Goal: Find specific page/section: Find specific page/section

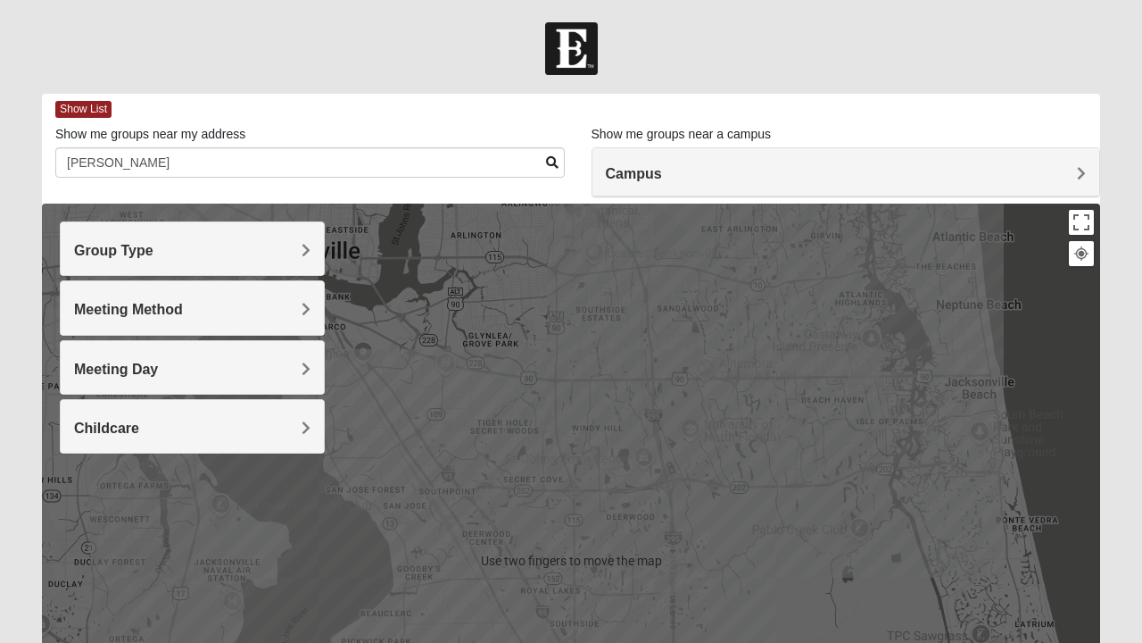
click at [193, 140] on label "Show me groups near my address" at bounding box center [150, 134] width 190 height 18
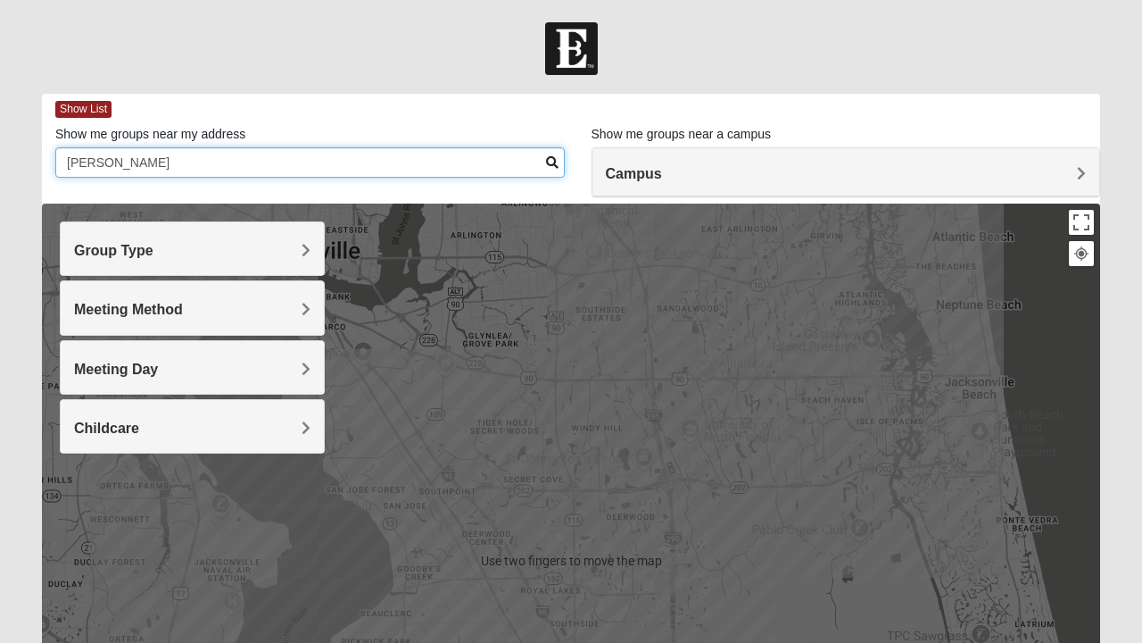
click at [193, 147] on input "[PERSON_NAME]" at bounding box center [310, 162] width 510 height 30
click at [221, 170] on input "[PERSON_NAME]" at bounding box center [310, 162] width 510 height 30
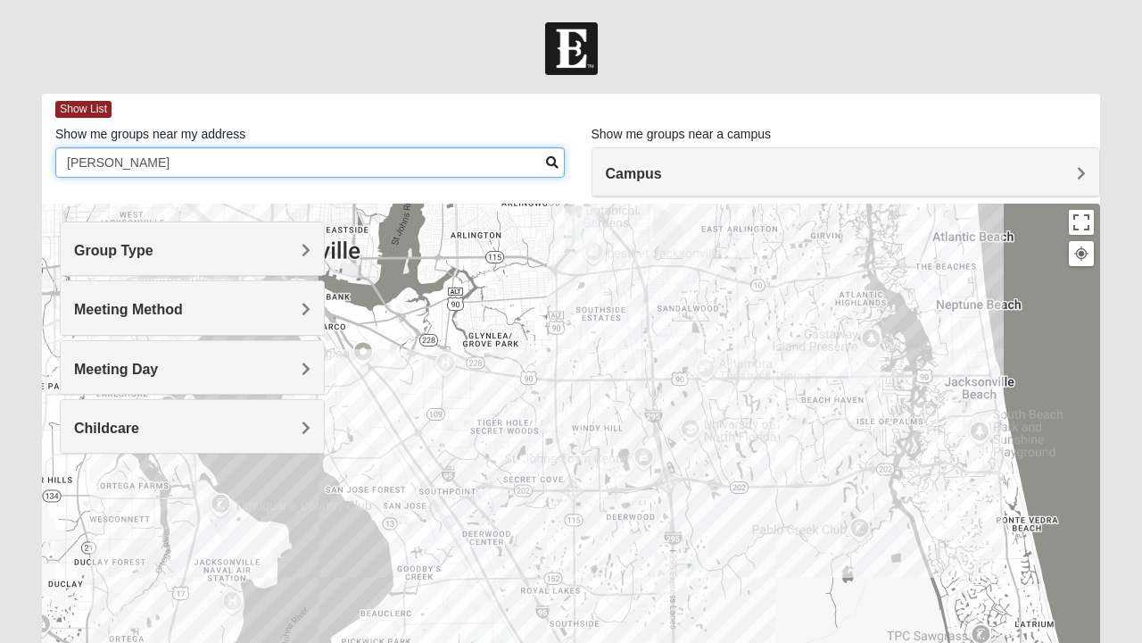
click at [228, 155] on input "[PERSON_NAME]" at bounding box center [310, 162] width 510 height 30
type input "Obermi"
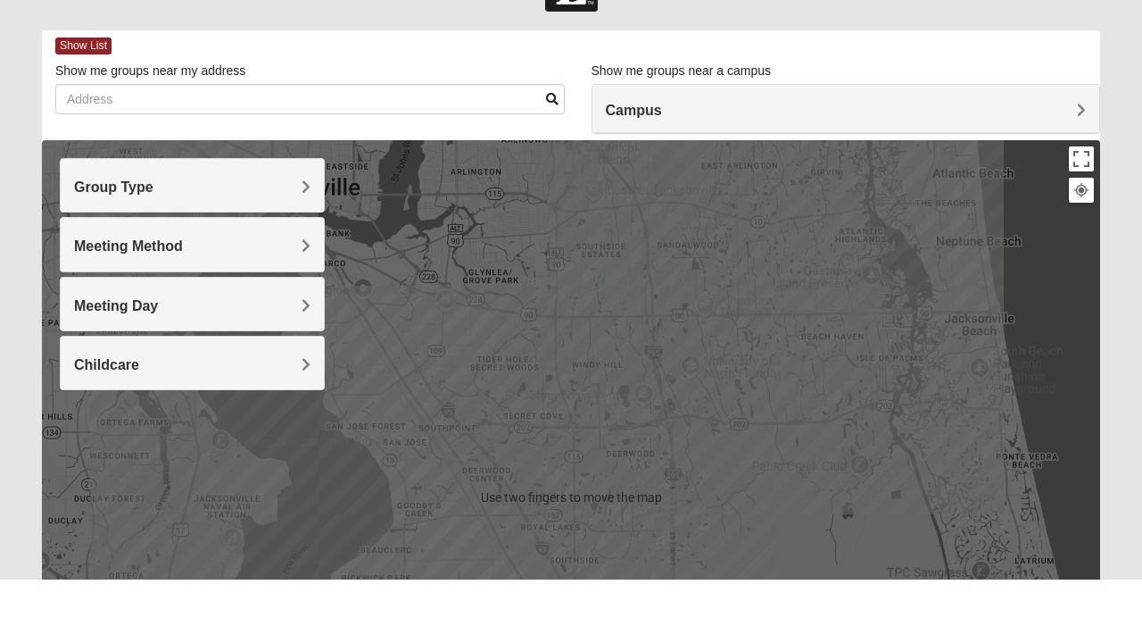
click at [114, 261] on div "Group Type" at bounding box center [192, 248] width 263 height 53
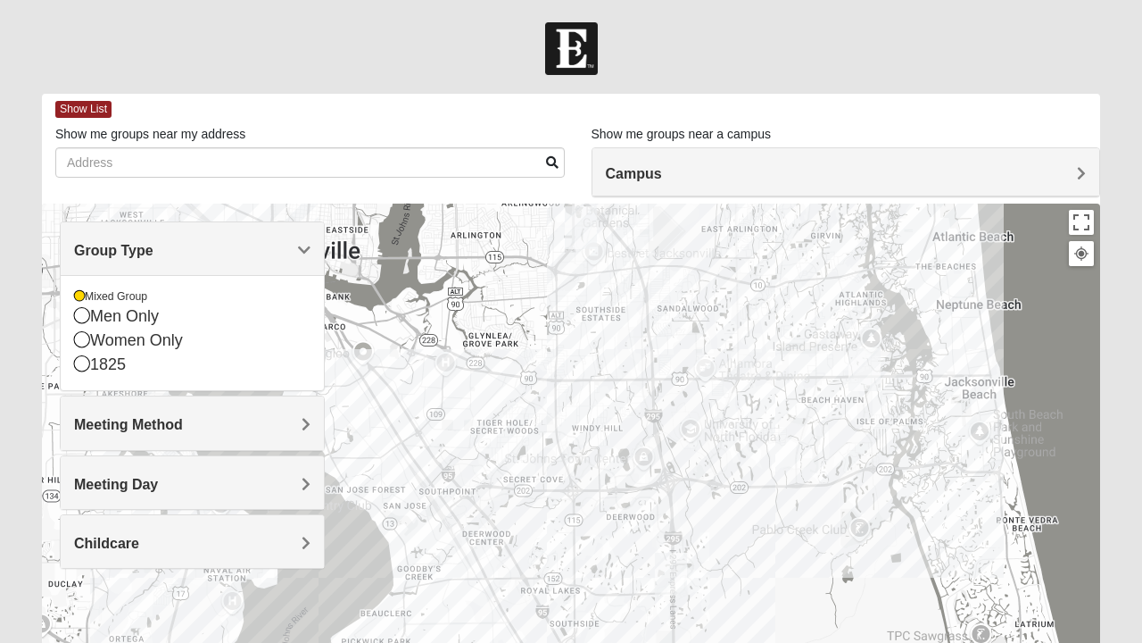
click at [118, 433] on div "Meeting Method" at bounding box center [192, 422] width 263 height 53
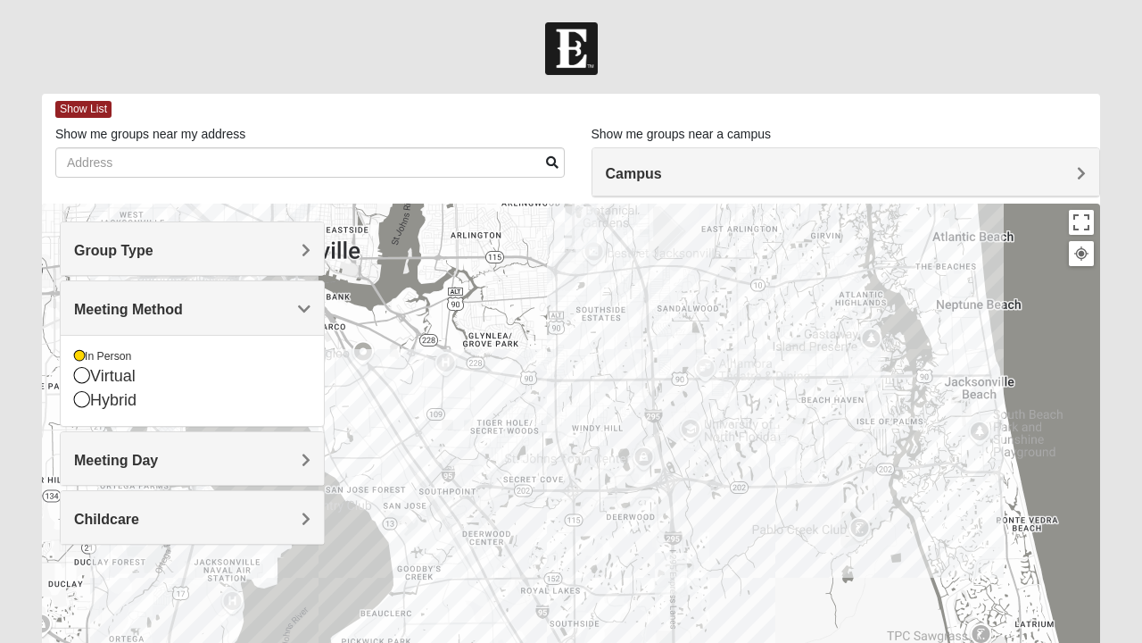
click at [187, 452] on h4 "Meeting Day" at bounding box center [192, 460] width 236 height 17
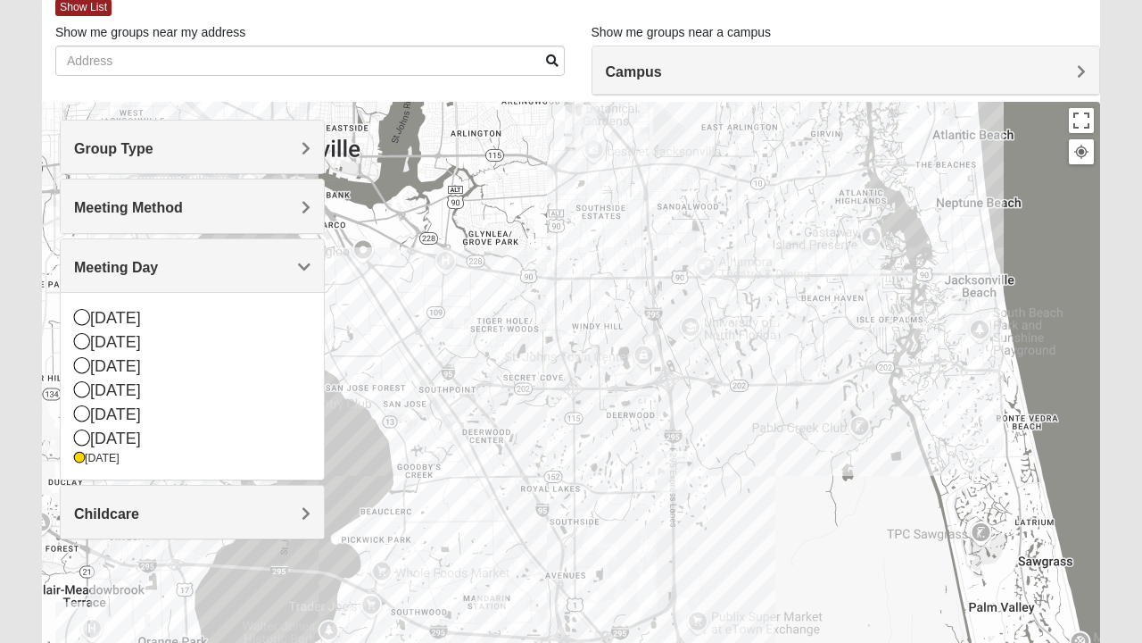
scroll to position [104, 0]
click at [82, 434] on icon at bounding box center [82, 435] width 16 height 16
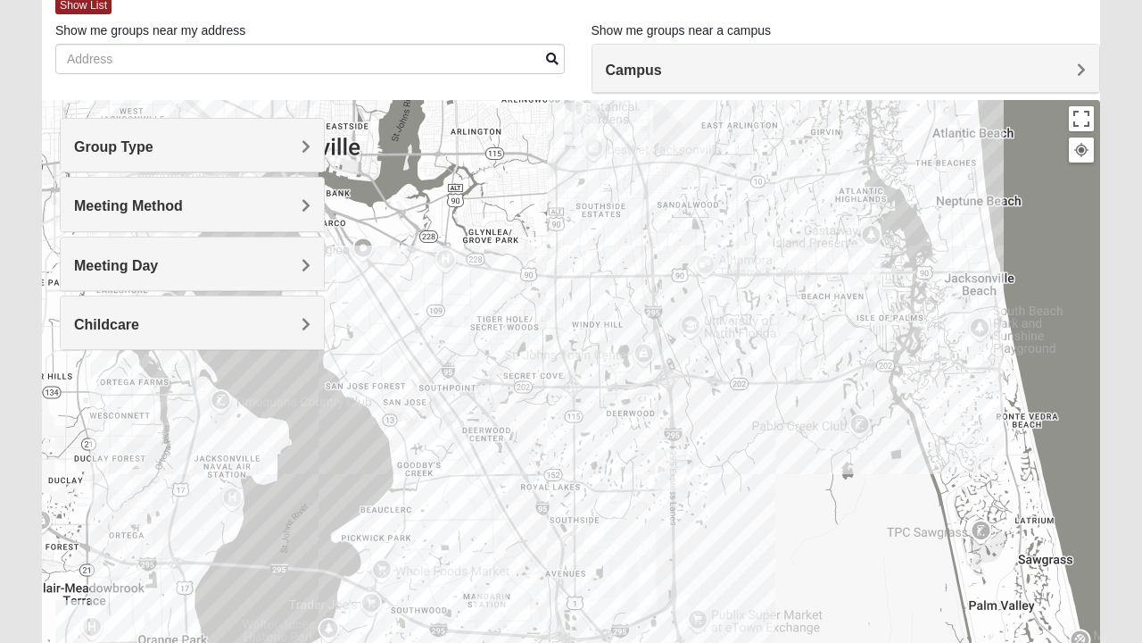
click at [171, 327] on h4 "Childcare" at bounding box center [192, 324] width 236 height 17
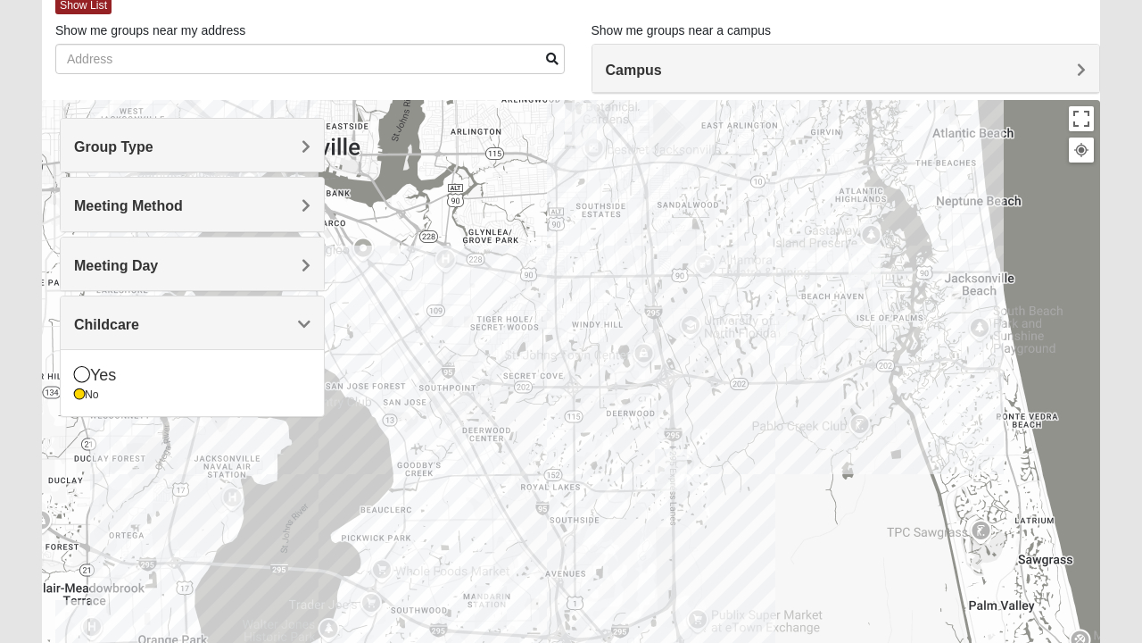
click at [91, 374] on div "Yes" at bounding box center [192, 375] width 236 height 24
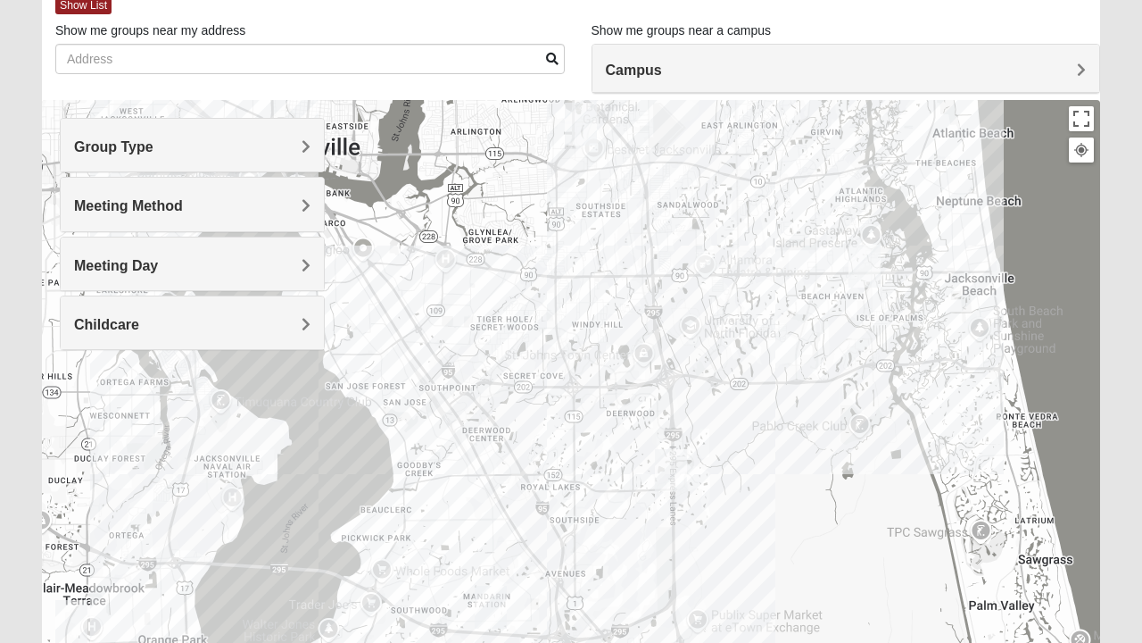
click at [134, 317] on span "Childcare" at bounding box center [106, 324] width 65 height 15
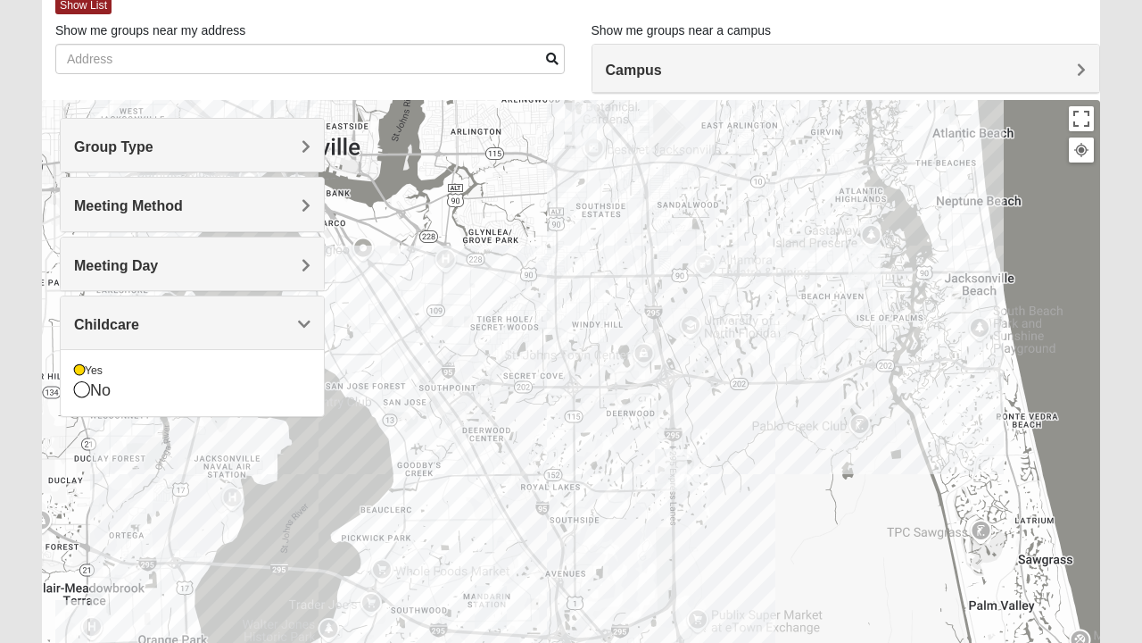
click at [248, 325] on h4 "Childcare" at bounding box center [192, 324] width 236 height 17
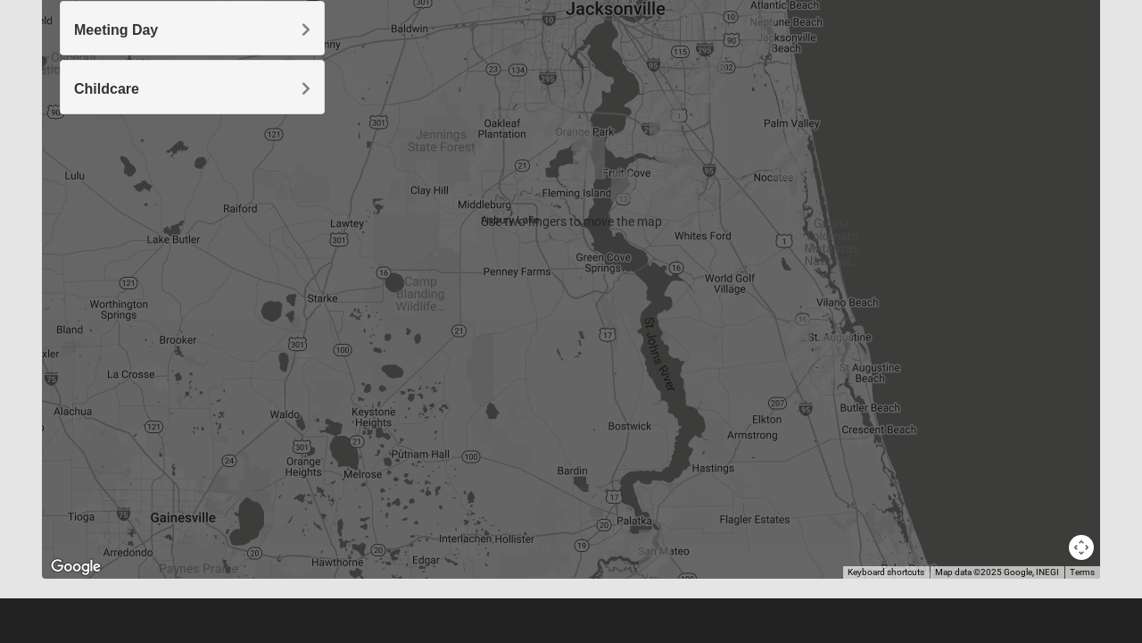
scroll to position [340, 0]
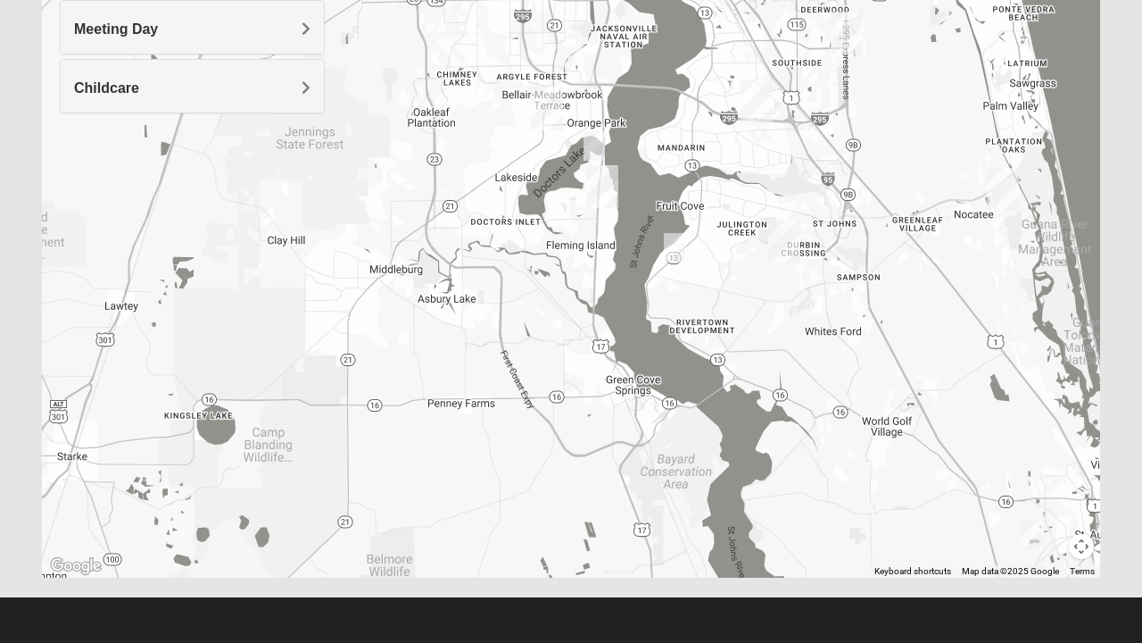
click at [555, 98] on img "Orange Park" at bounding box center [547, 108] width 46 height 57
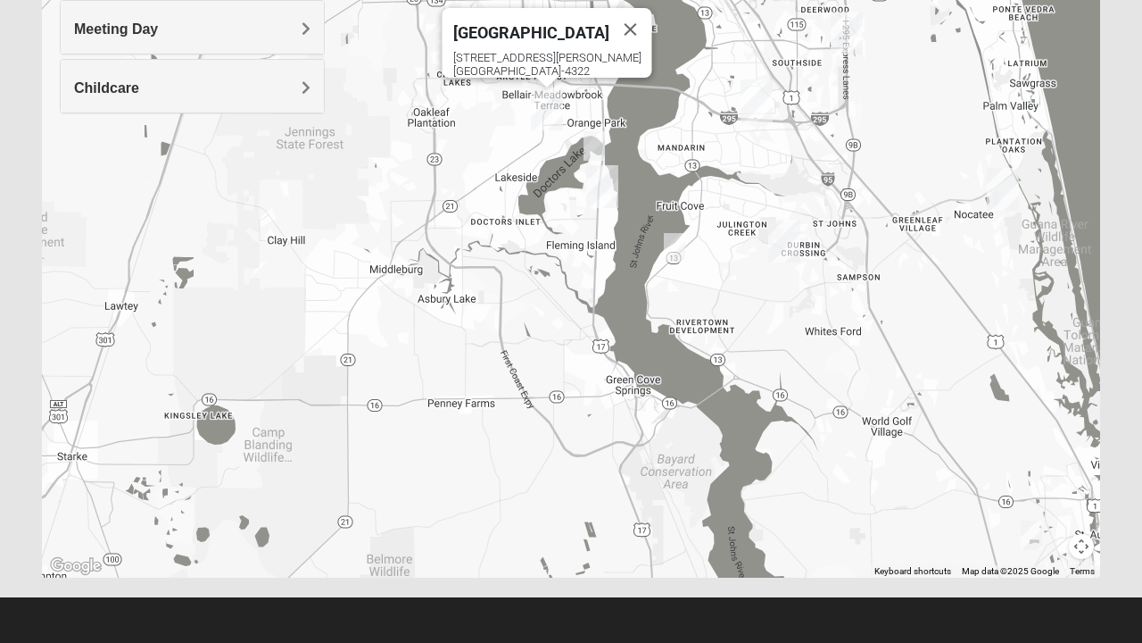
click at [604, 198] on img "Fleming Island" at bounding box center [602, 186] width 46 height 57
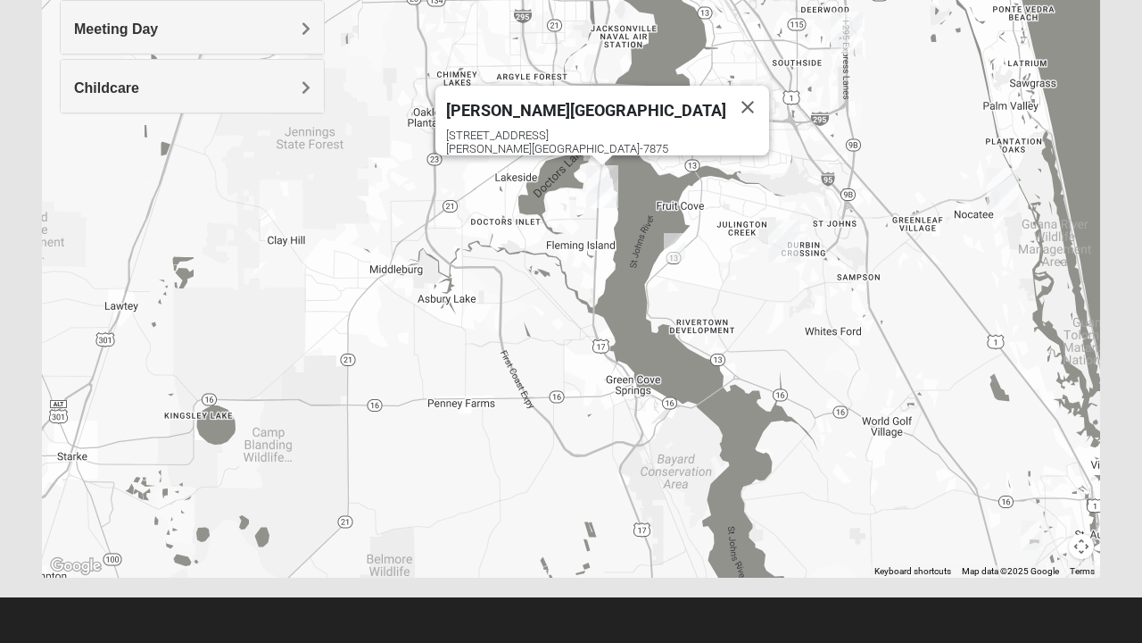
click at [783, 246] on img "St. Johns" at bounding box center [784, 240] width 46 height 57
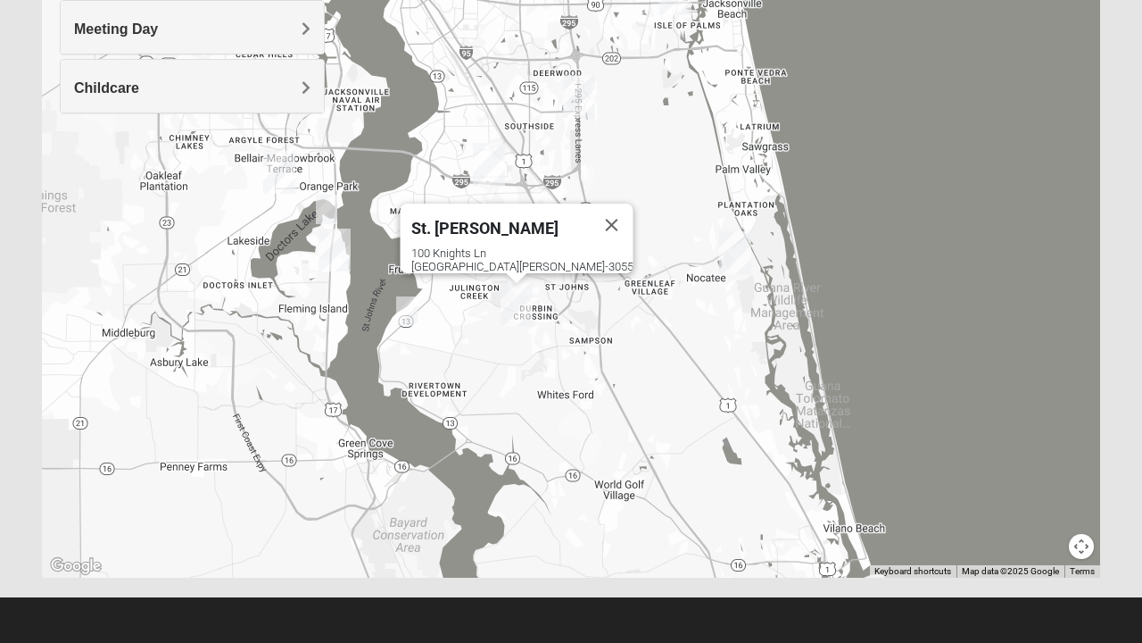
click at [736, 246] on img "Ponte Vedra" at bounding box center [735, 252] width 46 height 57
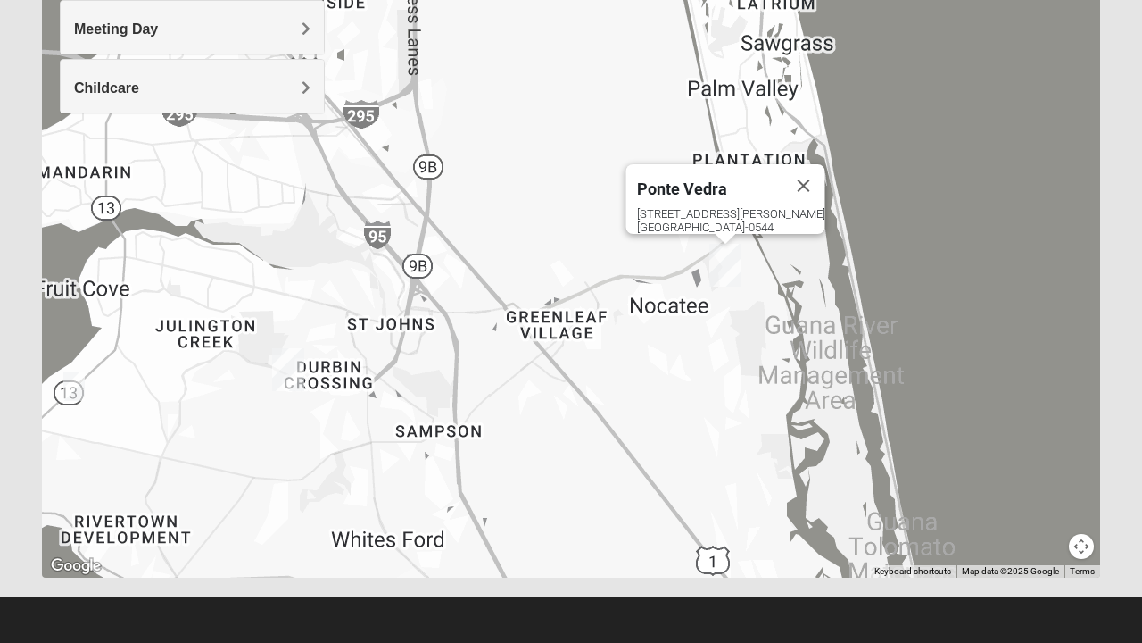
click at [670, 282] on div "[GEOGRAPHIC_DATA] [STREET_ADDRESS][PERSON_NAME][PERSON_NAME]" at bounding box center [571, 220] width 1058 height 714
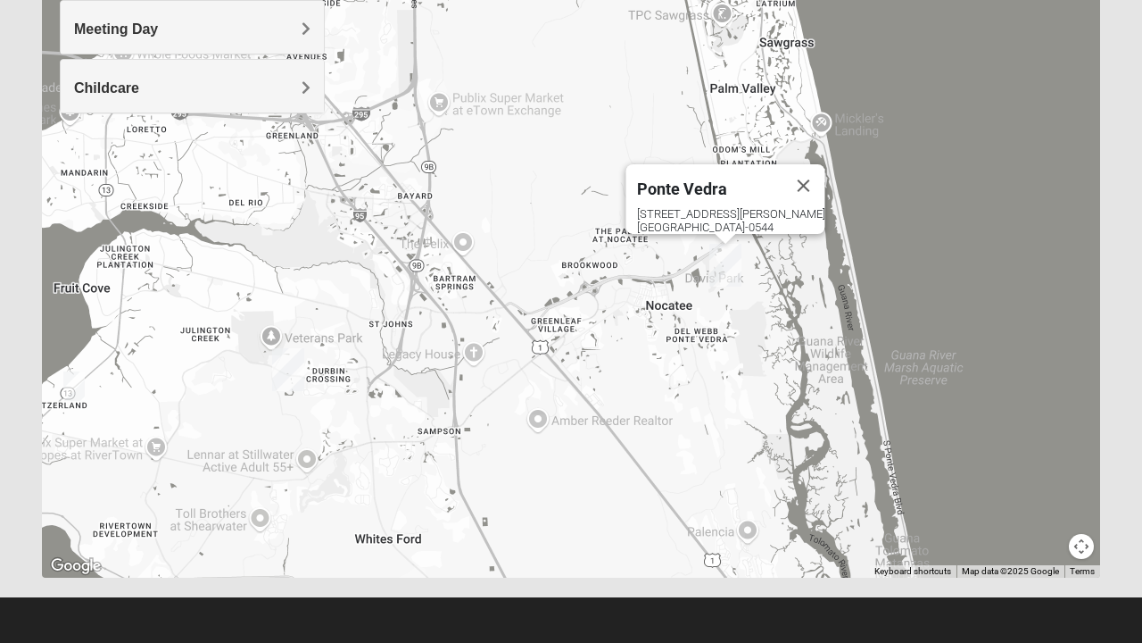
click at [665, 319] on div "[GEOGRAPHIC_DATA] [STREET_ADDRESS][PERSON_NAME][PERSON_NAME]" at bounding box center [571, 220] width 1058 height 714
click at [647, 344] on div "[GEOGRAPHIC_DATA] [STREET_ADDRESS][PERSON_NAME][PERSON_NAME]" at bounding box center [571, 220] width 1058 height 714
click at [635, 346] on div "[GEOGRAPHIC_DATA] [STREET_ADDRESS][PERSON_NAME][PERSON_NAME]" at bounding box center [571, 220] width 1058 height 714
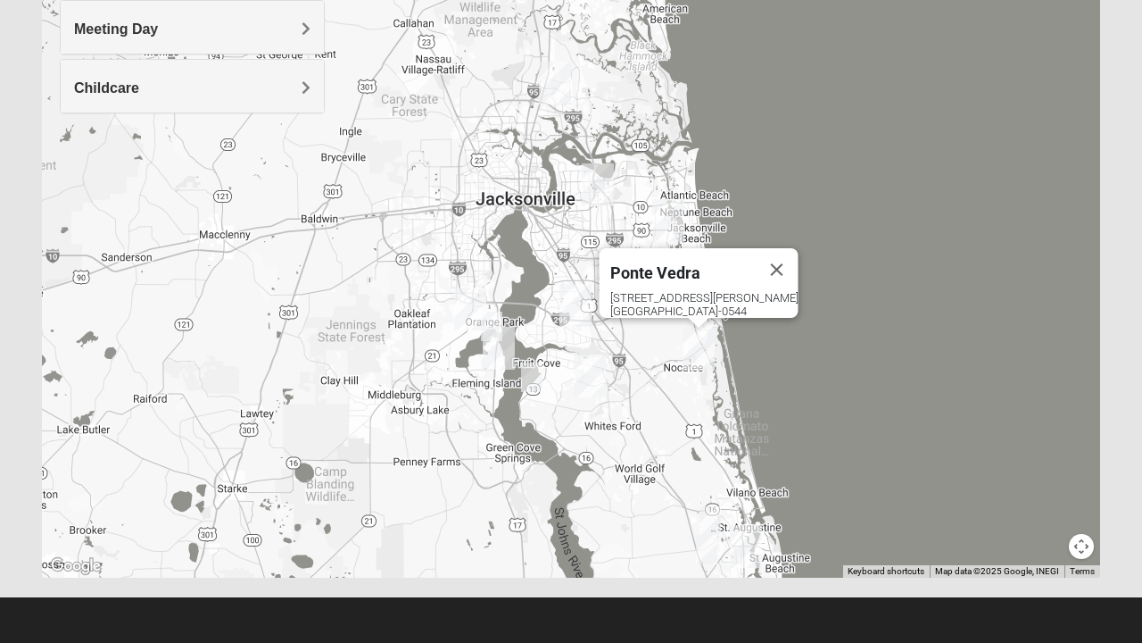
click at [775, 251] on button "Close" at bounding box center [777, 269] width 43 height 43
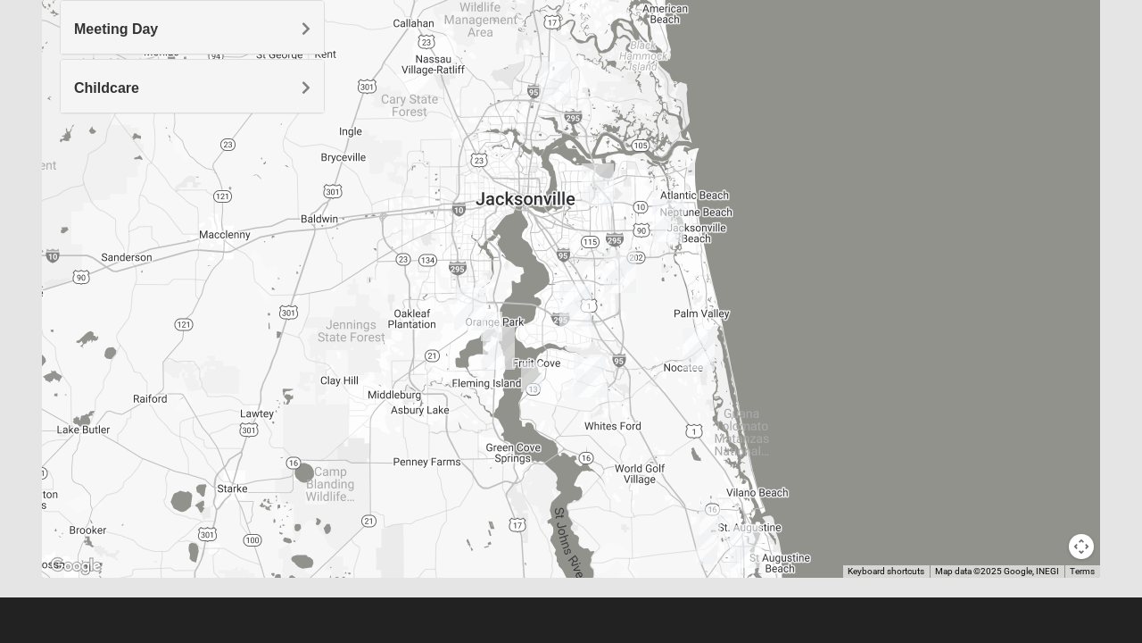
click at [1077, 543] on button "Map camera controls" at bounding box center [1081, 546] width 25 height 25
click at [1021, 555] on button "Move down" at bounding box center [1019, 546] width 25 height 25
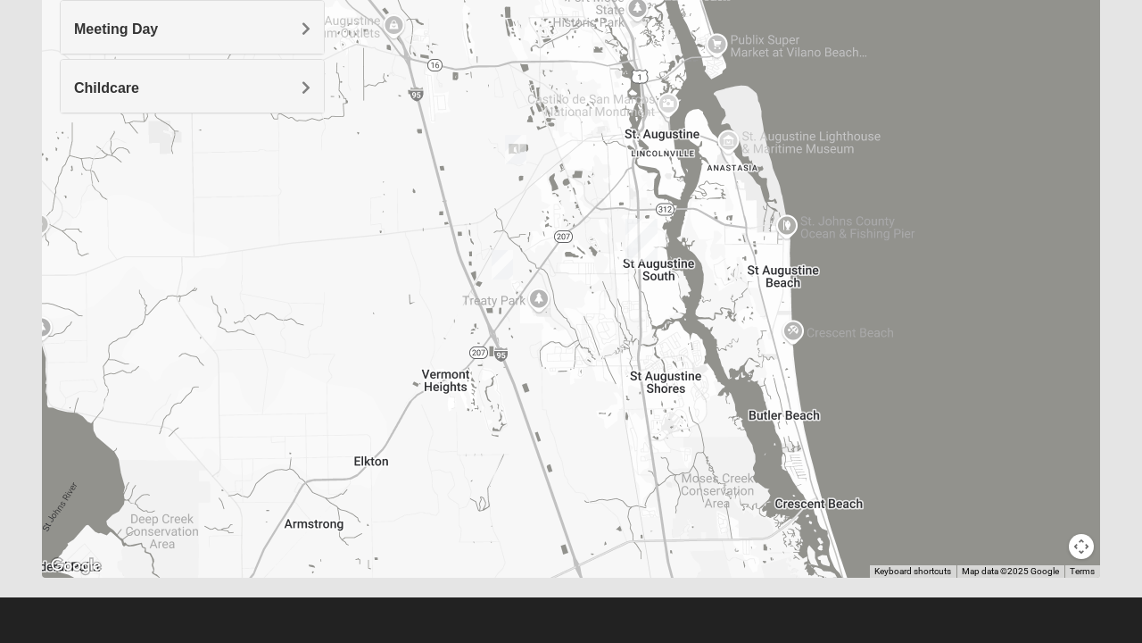
click at [518, 144] on img "Mixed Marenco 32084" at bounding box center [516, 150] width 36 height 44
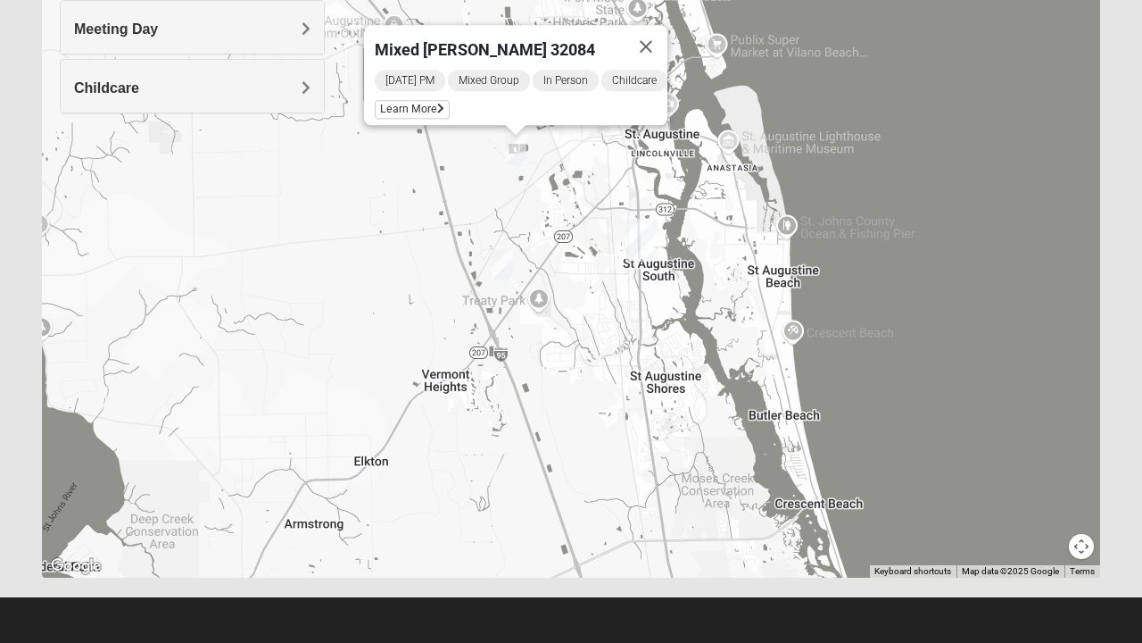
click at [506, 262] on img "Mixed Noteware 32084" at bounding box center [503, 265] width 36 height 44
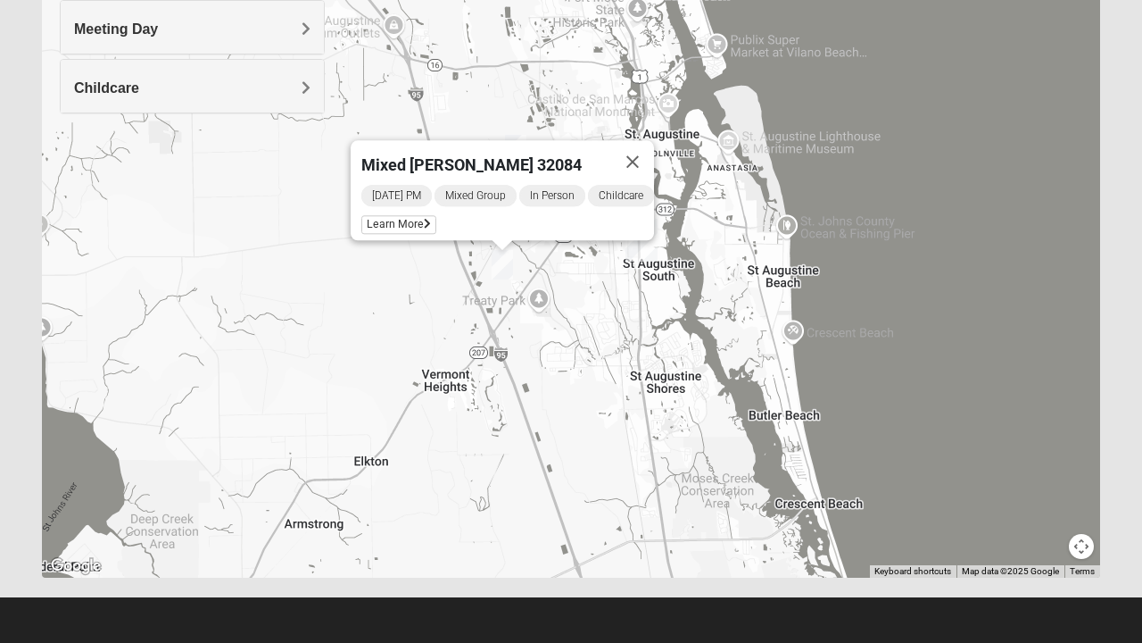
click at [415, 221] on span "Learn More" at bounding box center [398, 224] width 75 height 19
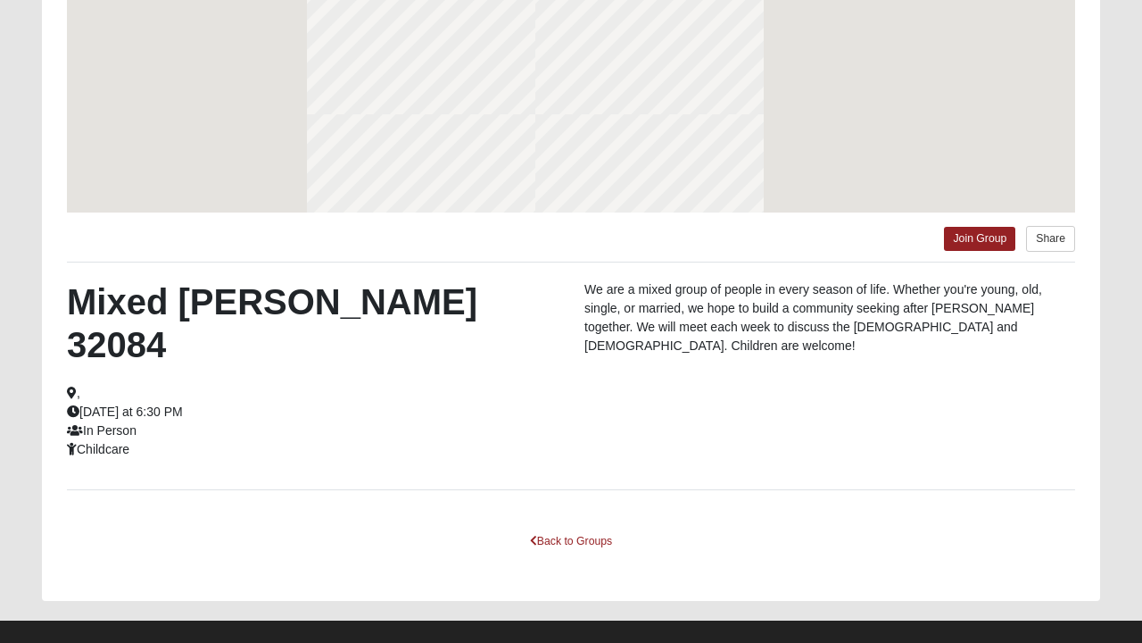
scroll to position [261, 0]
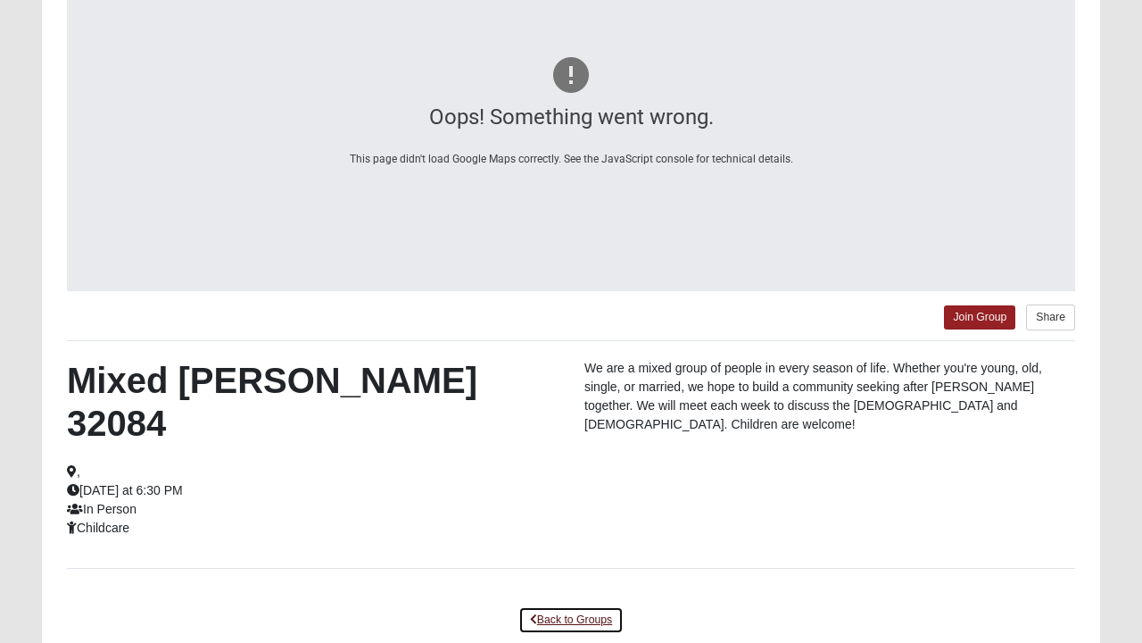
click at [570, 606] on link "Back to Groups" at bounding box center [570, 620] width 105 height 28
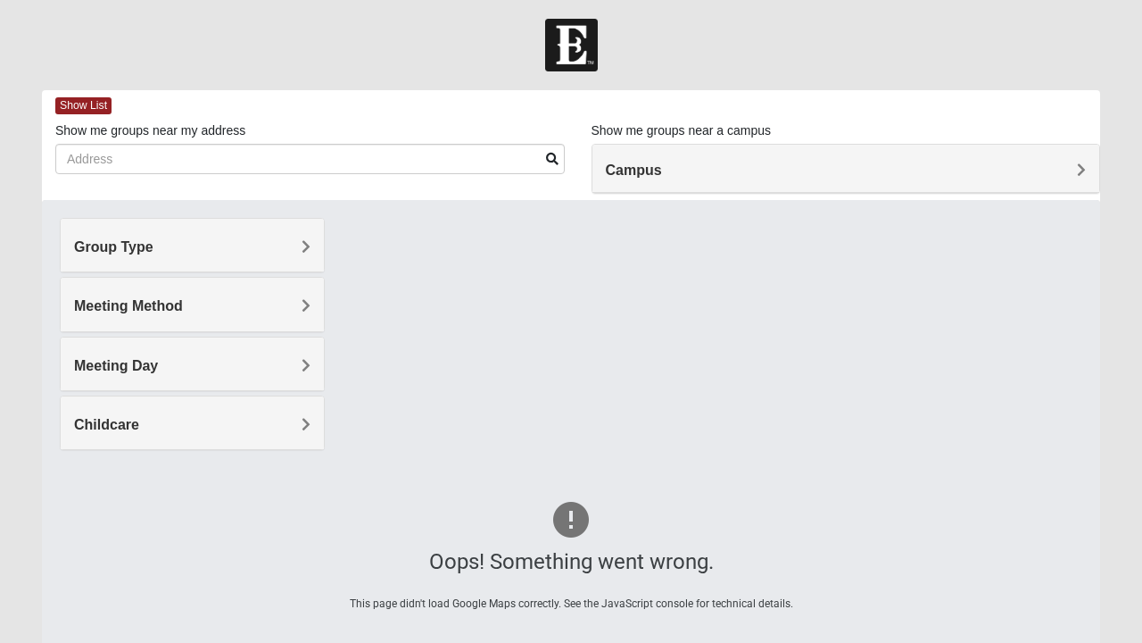
scroll to position [0, 0]
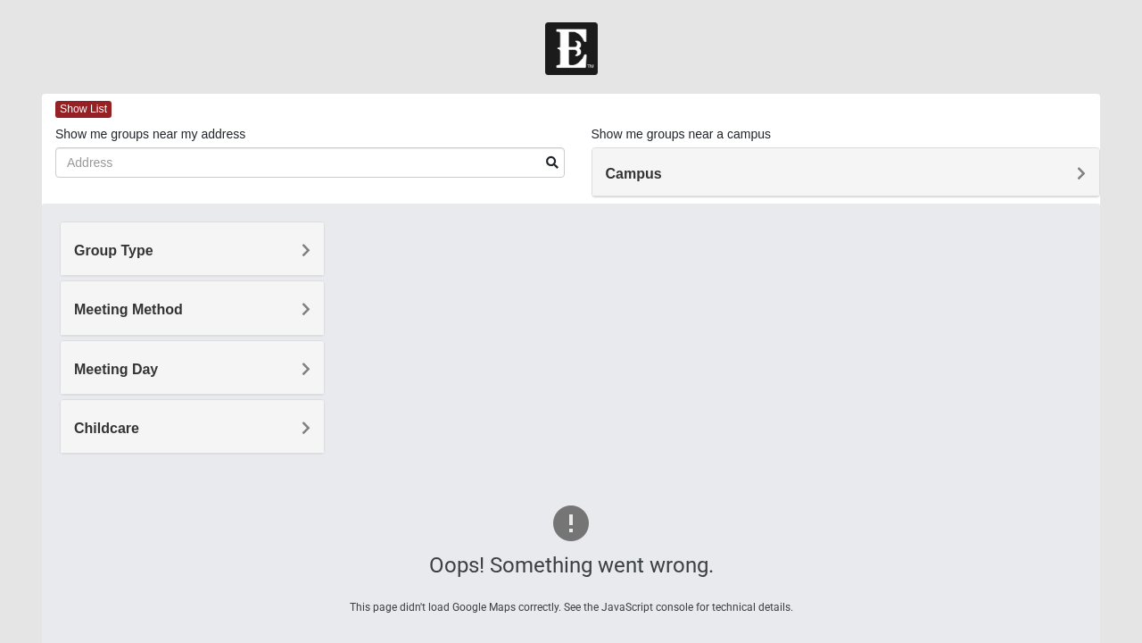
click at [725, 170] on h4 "Campus" at bounding box center [846, 173] width 481 height 17
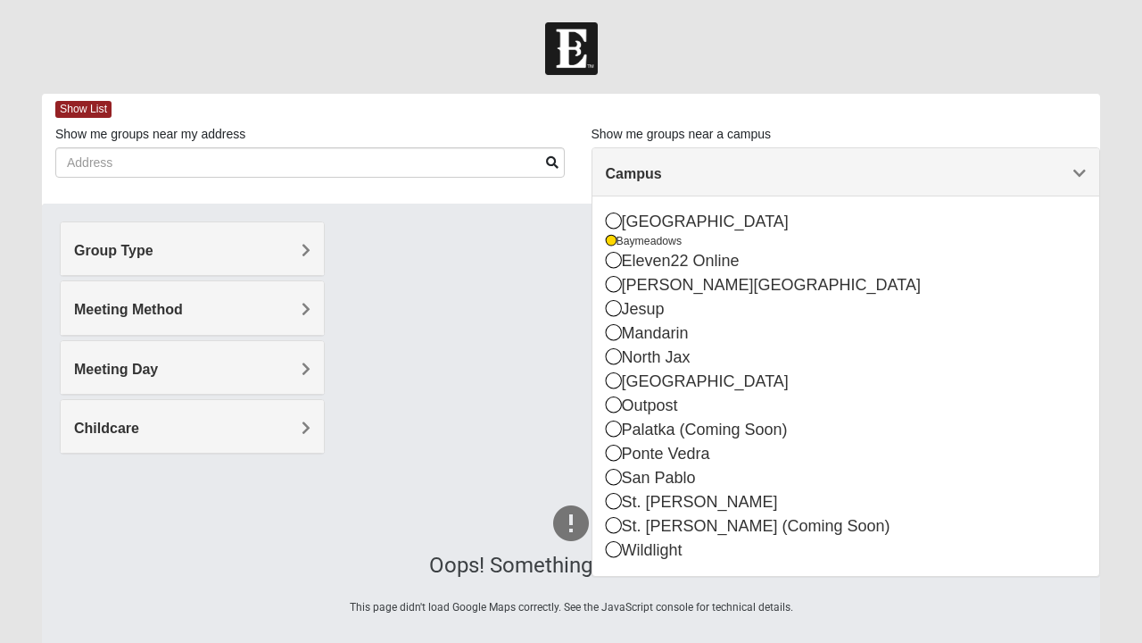
click at [446, 402] on div "Oops! Something went wrong. This page didn't load Google Maps correctly. See th…" at bounding box center [571, 560] width 1058 height 714
click at [452, 391] on div "Oops! Something went wrong. This page didn't load Google Maps correctly. See th…" at bounding box center [571, 560] width 1058 height 714
click at [447, 384] on div "Oops! Something went wrong. This page didn't load Google Maps correctly. See th…" at bounding box center [571, 560] width 1058 height 714
click at [662, 178] on span "Campus" at bounding box center [634, 173] width 56 height 15
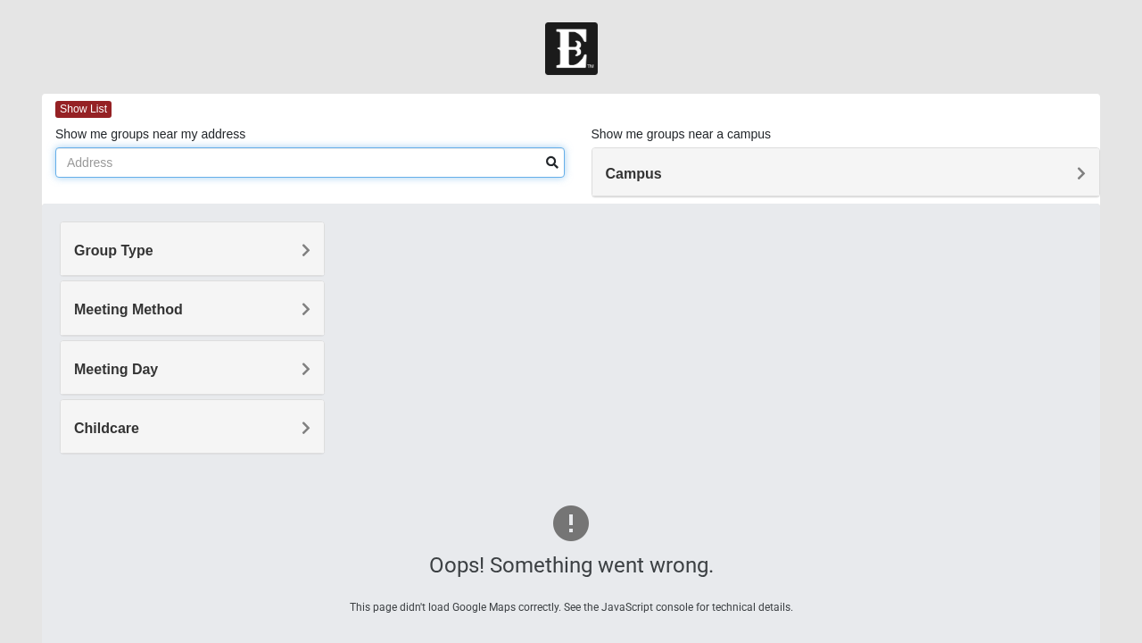
click at [551, 150] on input "Show me groups near my address" at bounding box center [310, 162] width 510 height 30
click at [539, 159] on input "3135491085" at bounding box center [310, 162] width 510 height 30
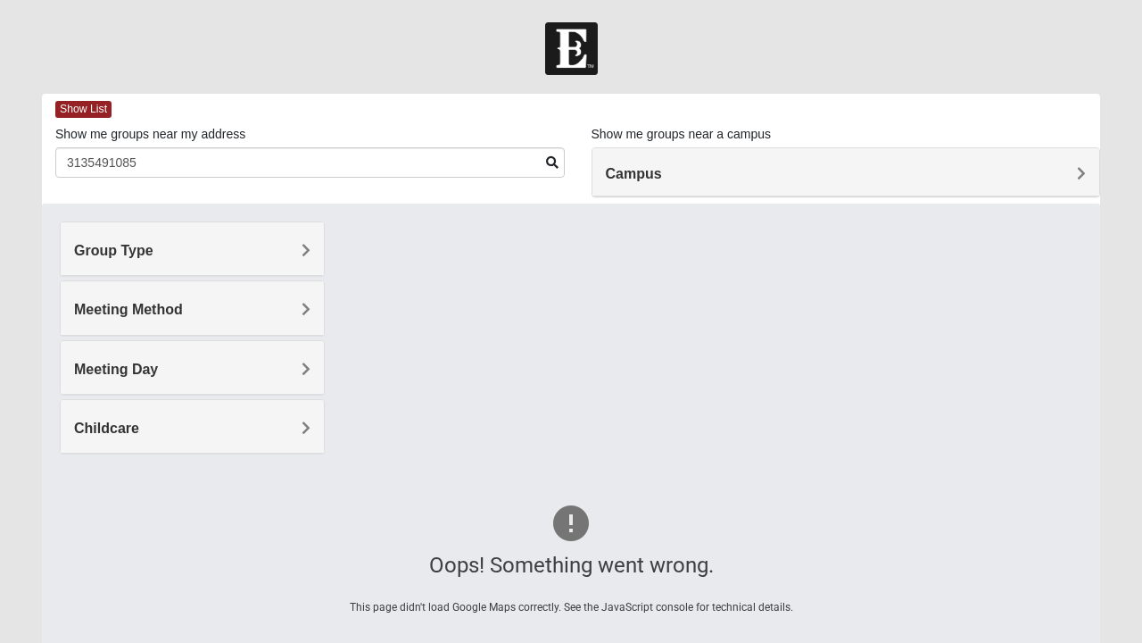
click at [724, 336] on div "Oops! Something went wrong. This page didn't load Google Maps correctly. See th…" at bounding box center [571, 560] width 1058 height 714
click at [551, 159] on span at bounding box center [552, 162] width 12 height 12
click at [548, 162] on span at bounding box center [552, 162] width 12 height 12
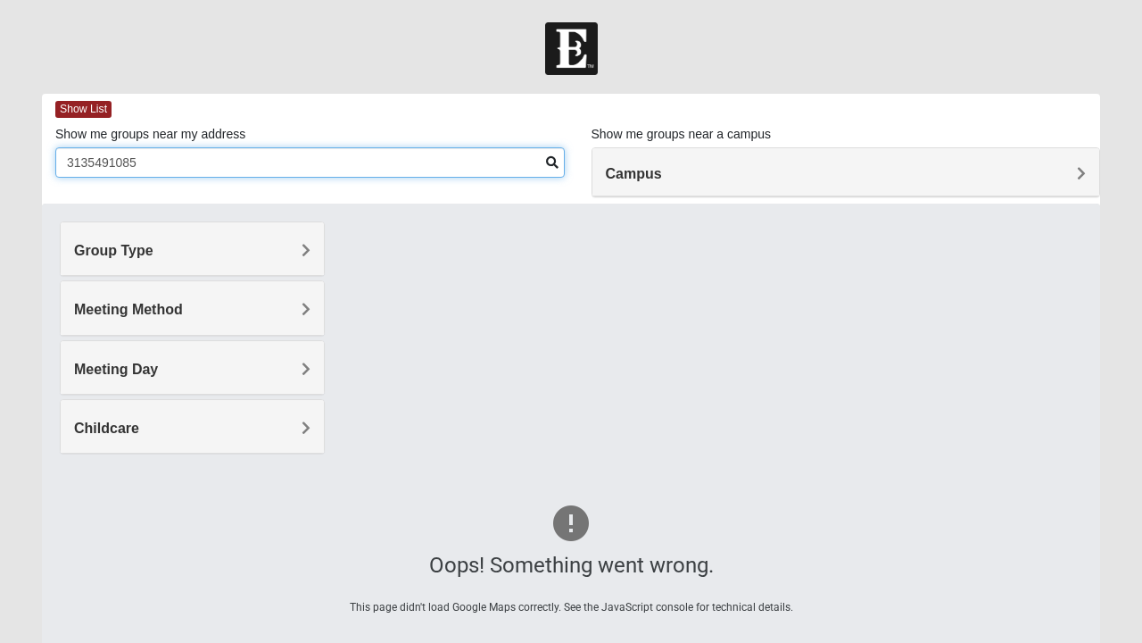
click at [542, 158] on input "3135491085" at bounding box center [310, 162] width 510 height 30
type input "3"
type input "1589"
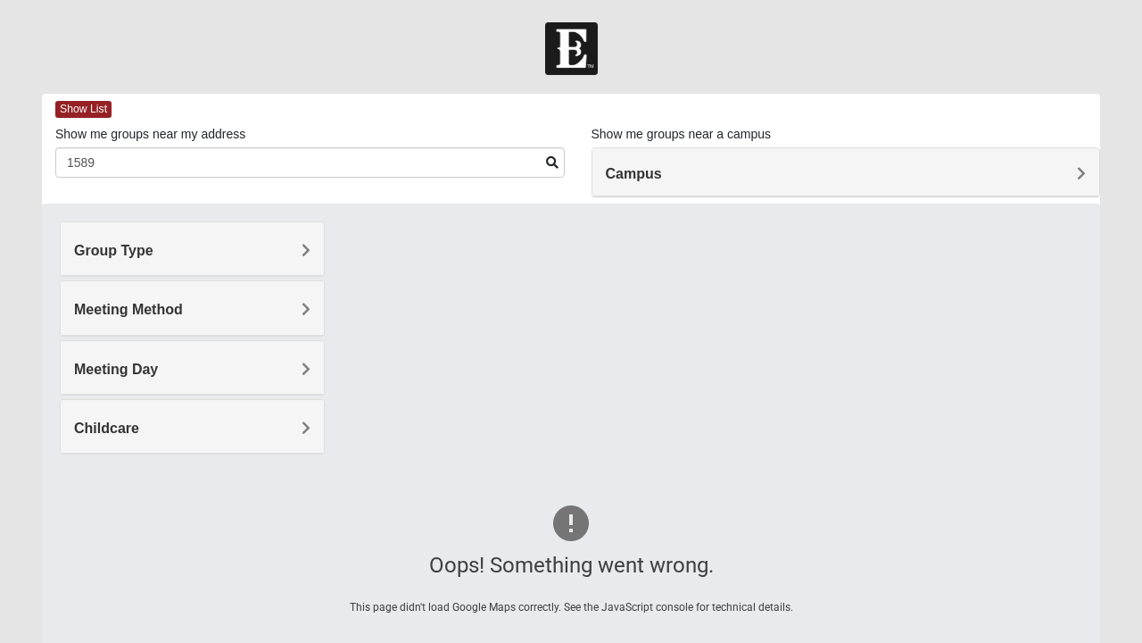
click at [999, 361] on div "Oops! Something went wrong. This page didn't load Google Maps correctly. See th…" at bounding box center [571, 560] width 1058 height 714
